Goal: Ask a question: Seek information or help from site administrators or community

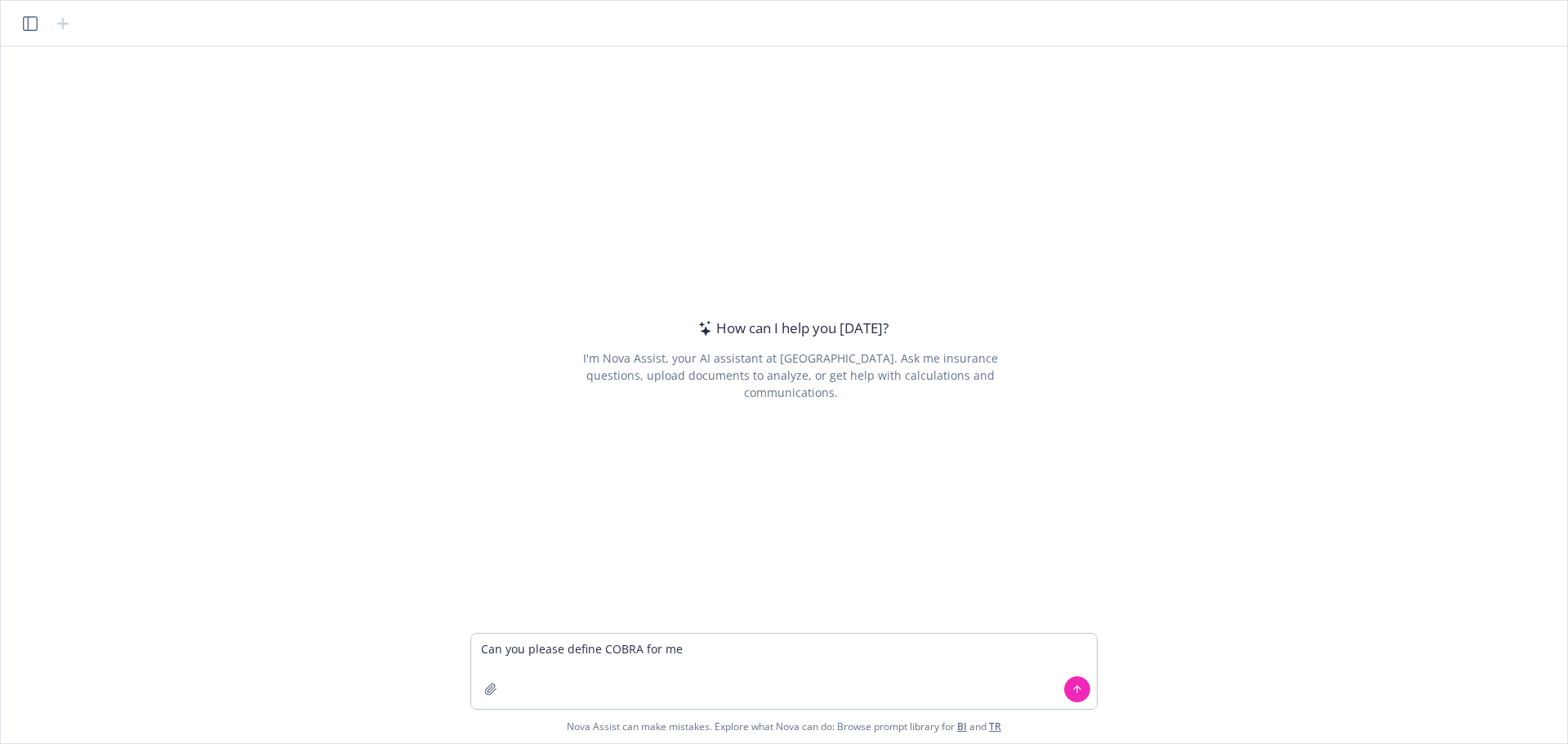
type textarea "Can you please define COBRA for me?"
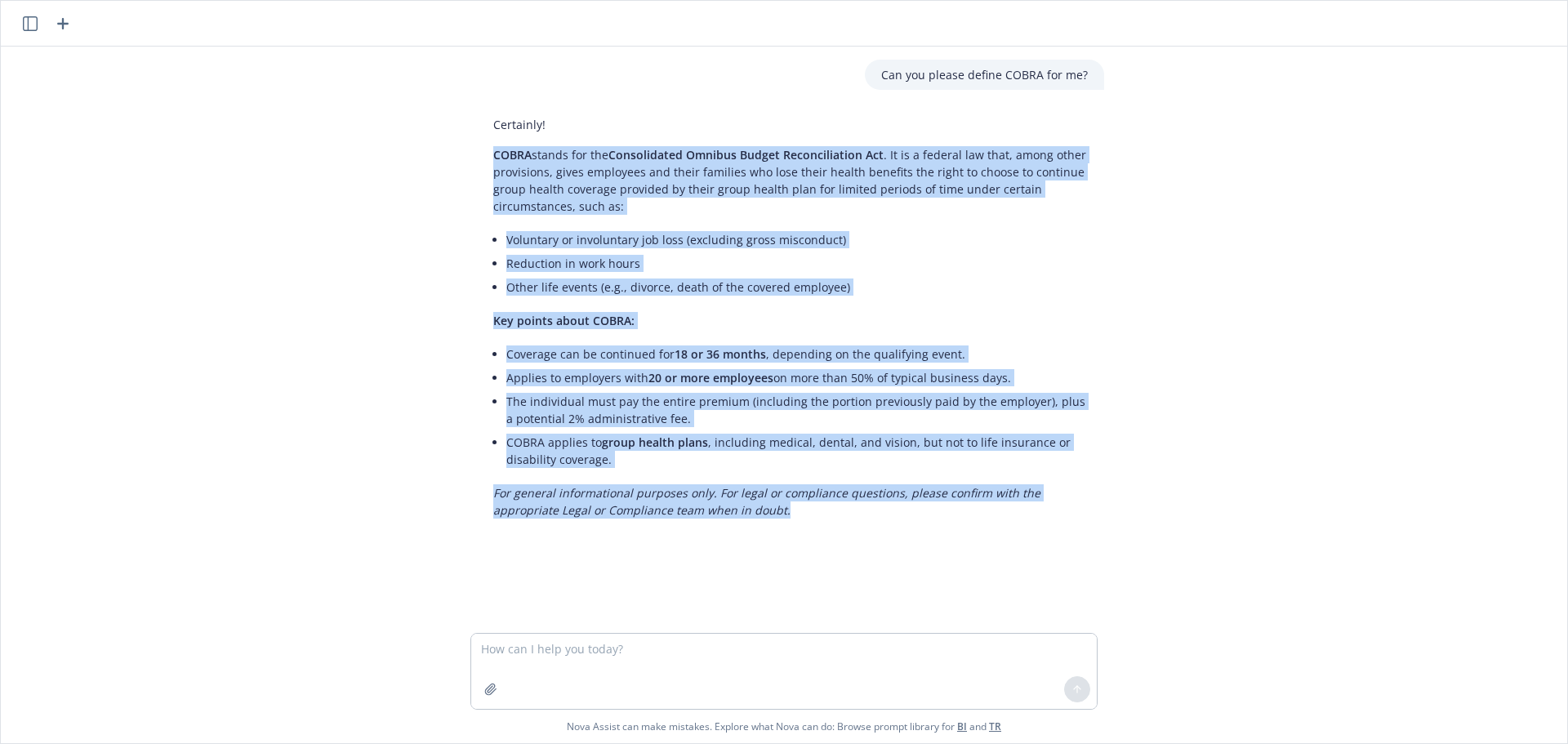
drag, startPoint x: 774, startPoint y: 512, endPoint x: 477, endPoint y: 162, distance: 459.0
click at [477, 162] on div "Certainly! COBRA stands for the Consolidated Omnibus Budget Reconciliation Act …" at bounding box center [789, 318] width 627 height 416
copy div "COBRA stands for the Consolidated Omnibus Budget Reconciliation Act . It is a f…"
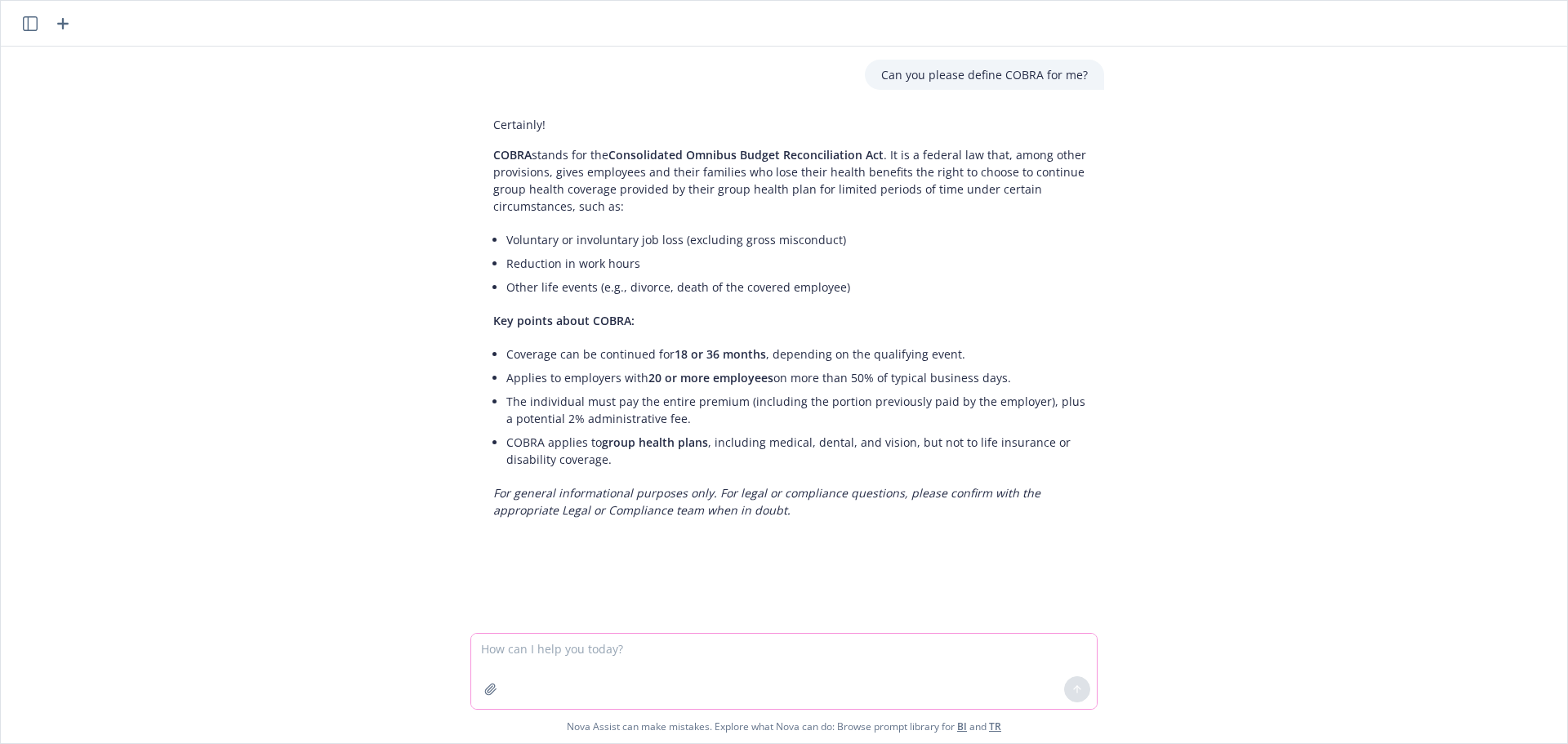
click at [666, 646] on textarea at bounding box center [784, 670] width 626 height 75
